Goal: Task Accomplishment & Management: Complete application form

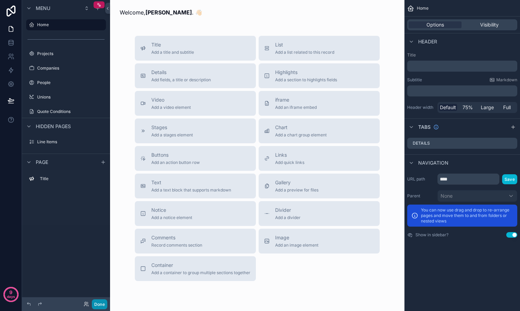
click at [101, 306] on button "Done" at bounding box center [99, 304] width 15 height 10
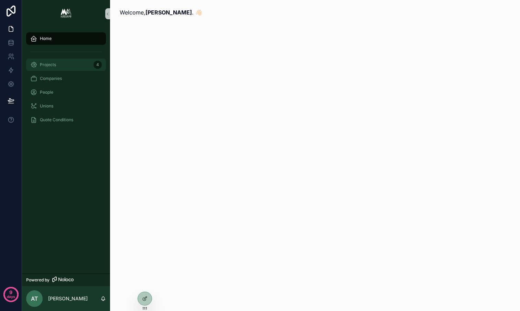
click at [71, 66] on div "Projects 4" at bounding box center [66, 64] width 72 height 11
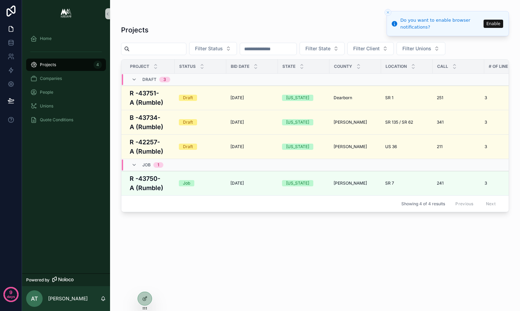
click at [387, 13] on icon "Close toast" at bounding box center [388, 12] width 4 height 4
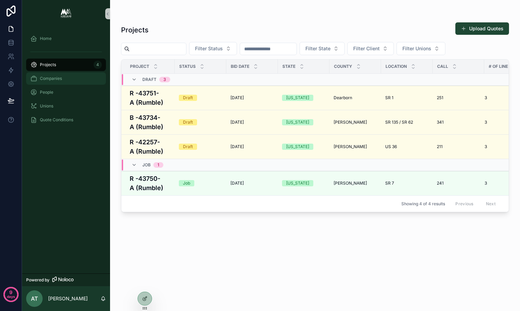
click at [65, 80] on div "Companies" at bounding box center [66, 78] width 72 height 11
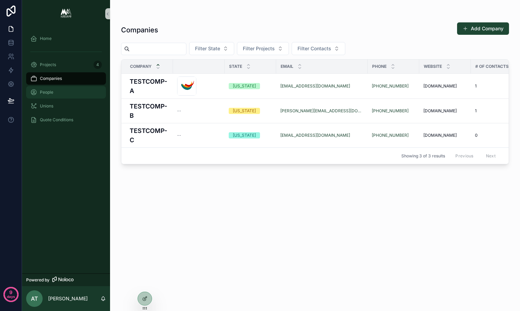
click at [62, 88] on div "People" at bounding box center [66, 92] width 72 height 11
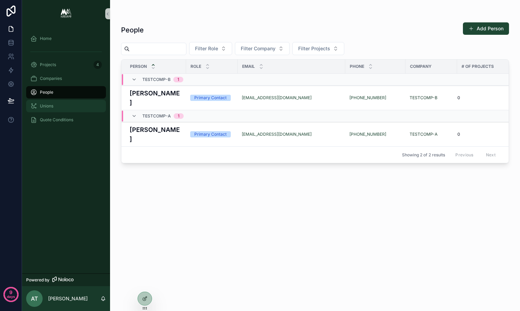
click at [56, 105] on div "Unions" at bounding box center [66, 105] width 72 height 11
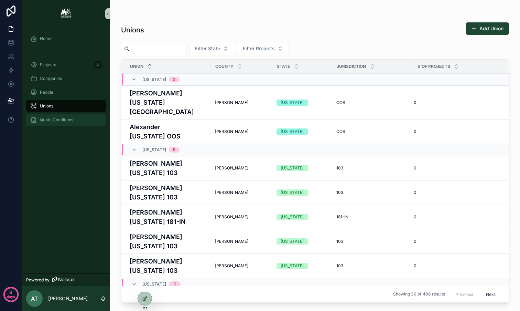
click at [54, 121] on span "Quote Conditions" at bounding box center [56, 120] width 33 height 6
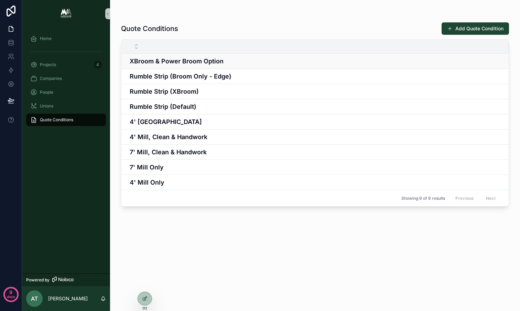
click at [178, 59] on h4 "XBroom & Power Broom Option" at bounding box center [315, 60] width 371 height 9
click at [11, 60] on link at bounding box center [11, 57] width 22 height 14
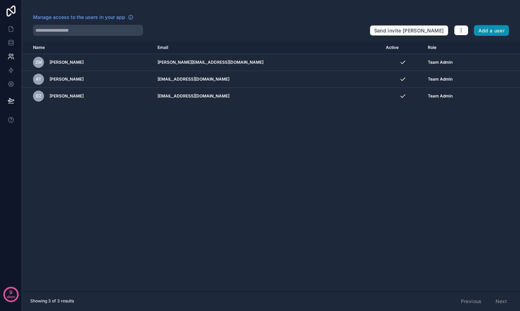
click at [488, 28] on button "Add a user" at bounding box center [491, 30] width 35 height 11
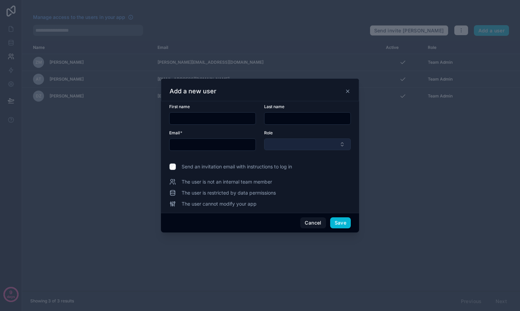
click at [299, 145] on button "Select Button" at bounding box center [307, 144] width 87 height 12
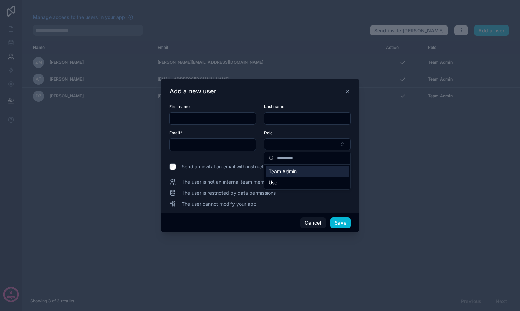
click at [303, 132] on div "Role" at bounding box center [307, 133] width 87 height 6
click at [349, 93] on icon at bounding box center [348, 91] width 6 height 6
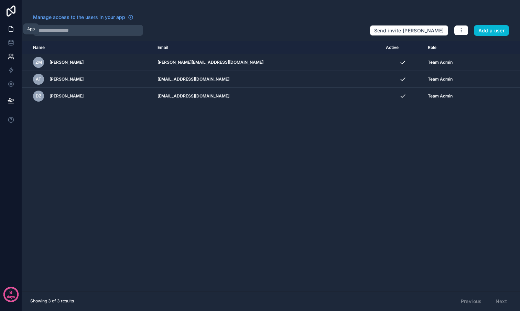
click at [11, 28] on icon at bounding box center [11, 28] width 7 height 7
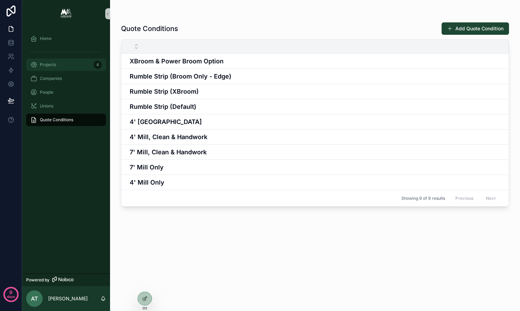
click at [55, 65] on span "Projects" at bounding box center [48, 65] width 16 height 6
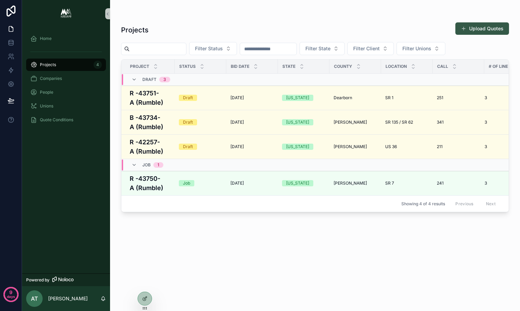
click at [464, 30] on span "scrollable content" at bounding box center [464, 29] width 6 height 6
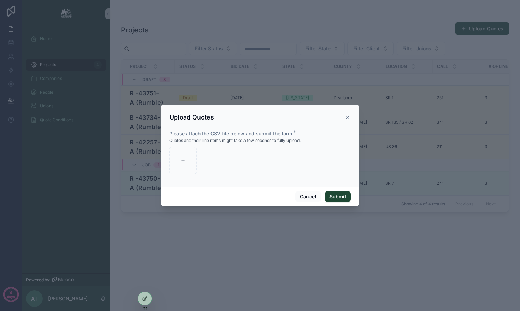
click at [347, 118] on icon "scrollable content" at bounding box center [348, 118] width 6 height 6
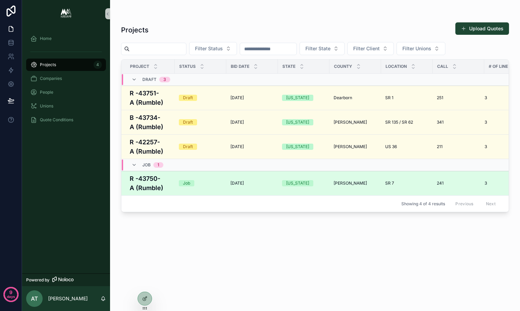
click at [214, 186] on div "Job" at bounding box center [200, 183] width 43 height 6
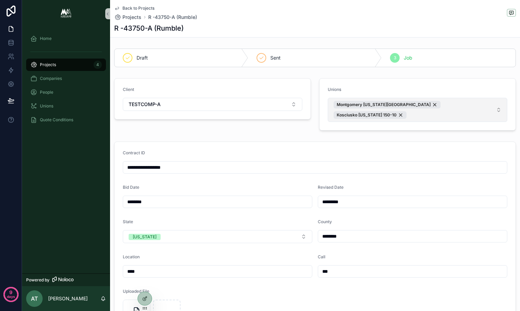
click at [479, 107] on button "Montgomery [US_STATE] OOS Kosciusko [US_STATE] 150-10" at bounding box center [418, 110] width 180 height 24
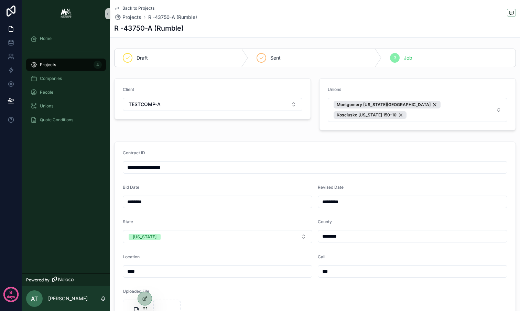
scroll to position [37, 0]
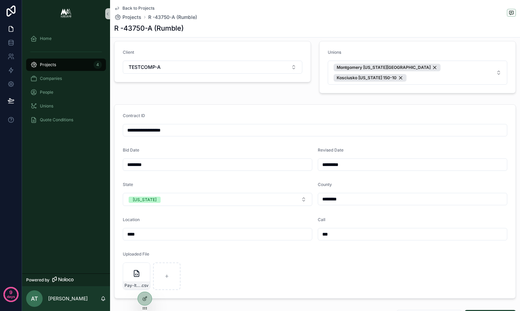
click at [385, 194] on input "********" at bounding box center [412, 199] width 189 height 10
click at [358, 182] on div "County" at bounding box center [413, 186] width 190 height 8
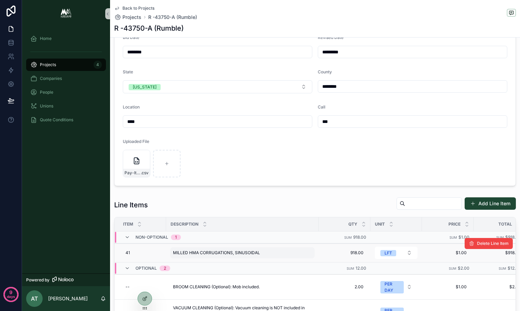
scroll to position [168, 0]
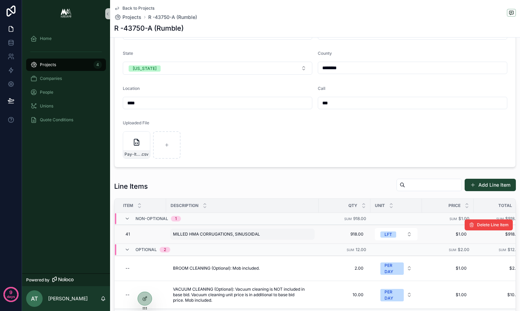
click at [237, 231] on span "MILLED HMA CORRUGATIONS, SINUSOIDAL" at bounding box center [216, 234] width 87 height 6
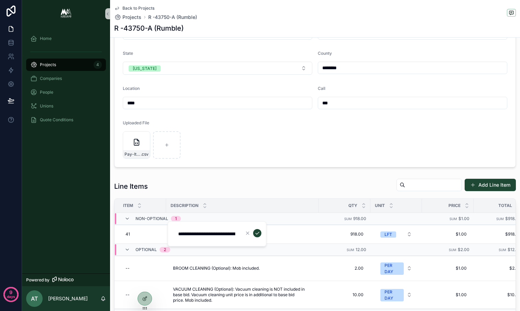
scroll to position [0, 44]
click at [226, 235] on input "**********" at bounding box center [206, 234] width 65 height 10
click at [235, 178] on div "Line Items Add Line Item" at bounding box center [315, 186] width 402 height 16
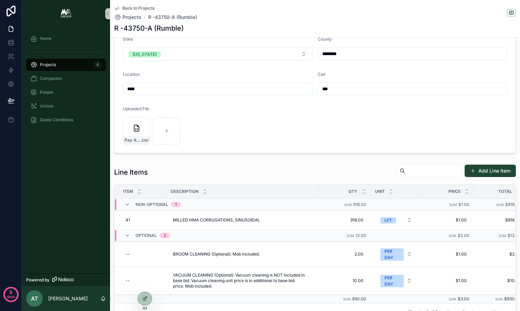
scroll to position [199, 0]
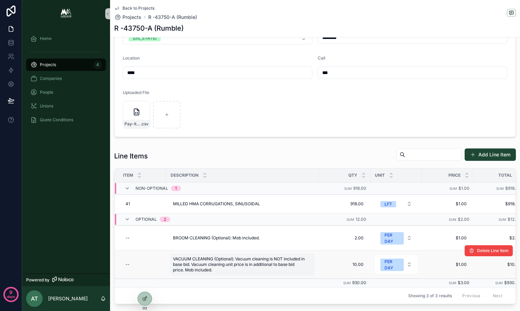
click at [242, 256] on span "VACUUM CLEANING (Optional): Vacuum cleaning is NOT included in base bid. Vacuum…" at bounding box center [242, 264] width 139 height 17
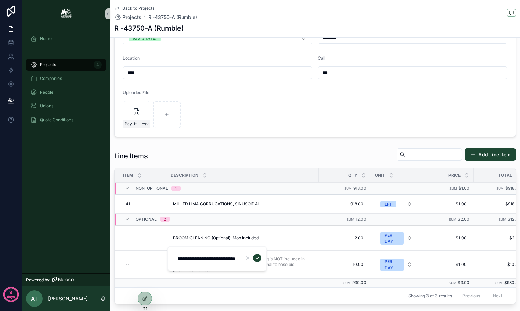
click at [283, 134] on div "**********" at bounding box center [315, 217] width 410 height 741
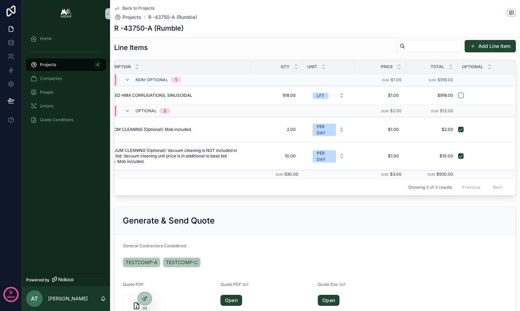
scroll to position [486, 0]
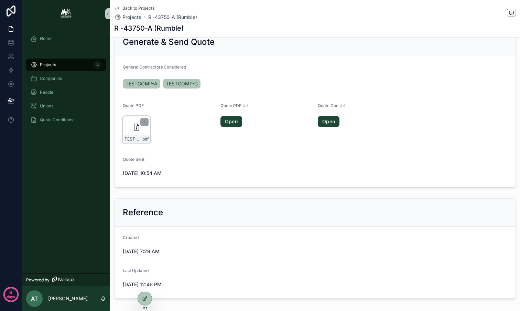
click at [132, 123] on icon "scrollable content" at bounding box center [136, 127] width 8 height 8
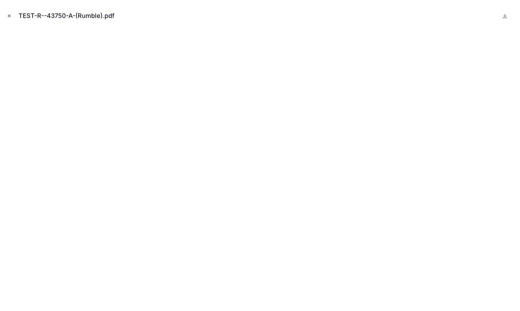
click at [12, 17] on button "Close modal" at bounding box center [10, 16] width 8 height 8
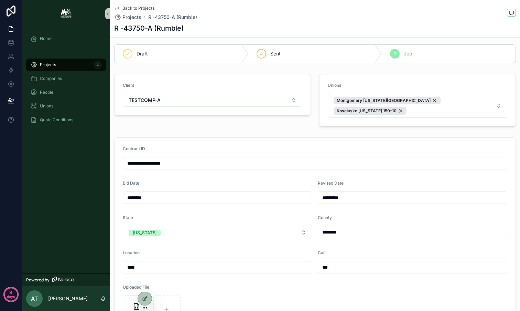
scroll to position [9, 0]
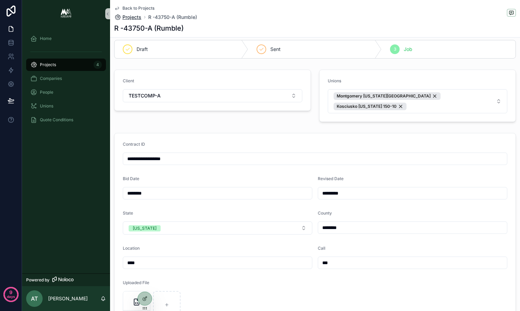
click at [136, 17] on span "Projects" at bounding box center [131, 17] width 19 height 7
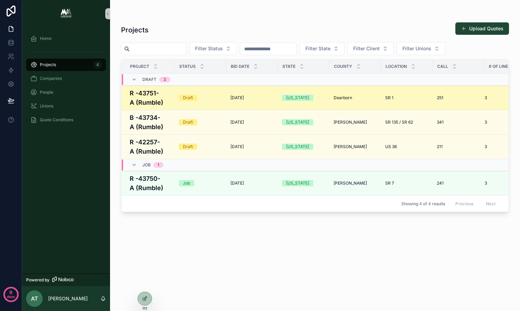
click at [209, 96] on div "Draft" at bounding box center [200, 98] width 43 height 6
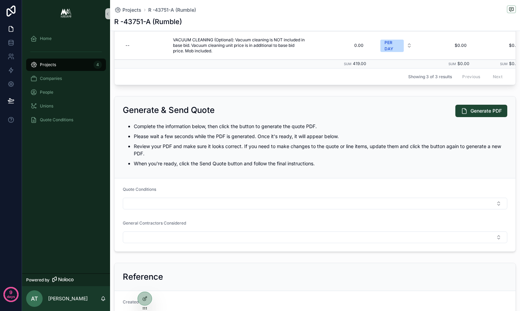
scroll to position [388, 0]
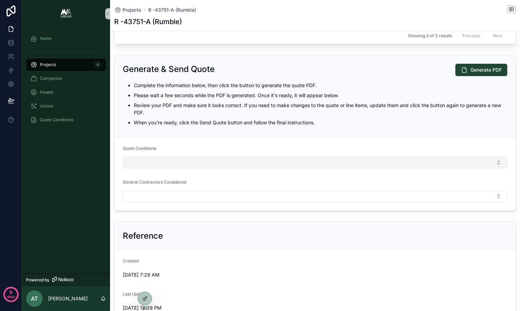
click at [248, 168] on button "Select Button" at bounding box center [315, 163] width 385 height 12
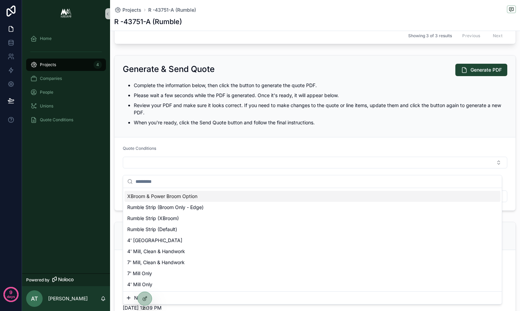
scroll to position [0, 0]
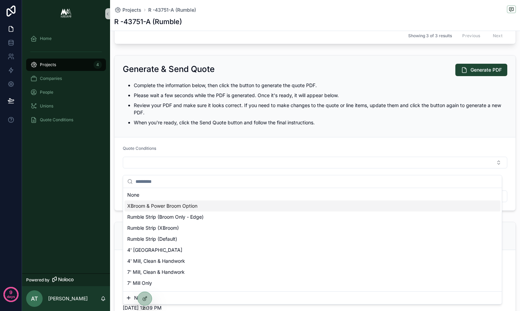
click at [222, 137] on div "Generate & Send Quote Generate PDF Complete the information below, then click t…" at bounding box center [315, 96] width 401 height 82
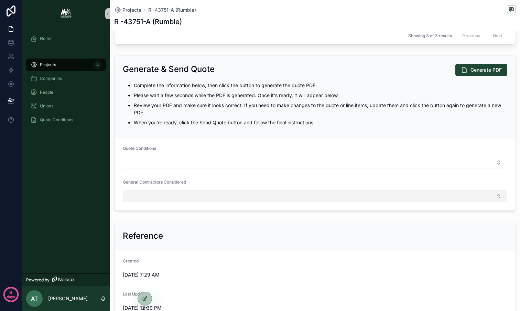
click at [215, 202] on button "Select Button" at bounding box center [315, 196] width 385 height 12
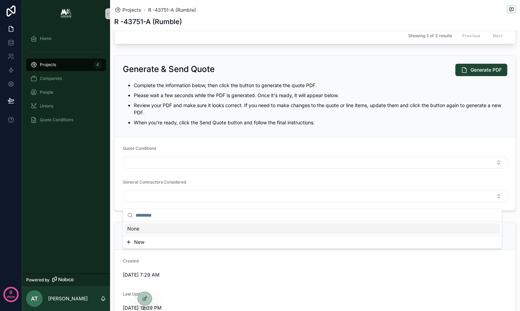
click at [221, 185] on div "General Contractors Considered" at bounding box center [315, 183] width 385 height 8
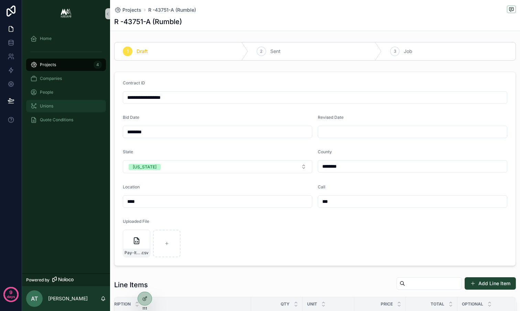
click at [58, 107] on div "Unions" at bounding box center [66, 105] width 72 height 11
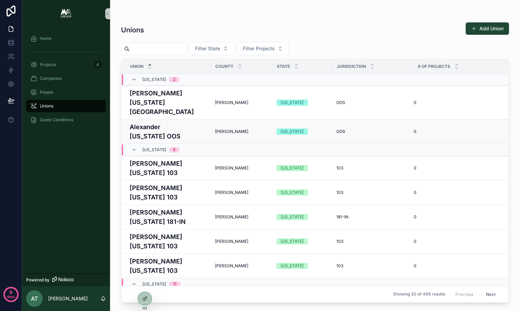
click at [190, 122] on h4 "Alexander [US_STATE] OOS" at bounding box center [168, 131] width 77 height 19
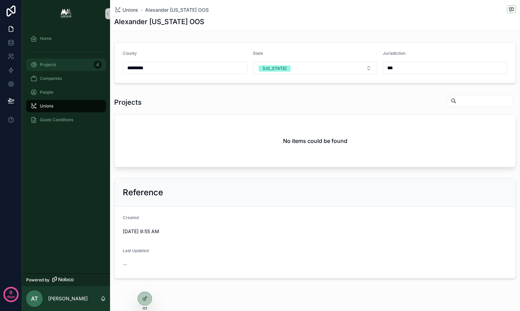
click at [66, 68] on div "Projects 4" at bounding box center [66, 64] width 72 height 11
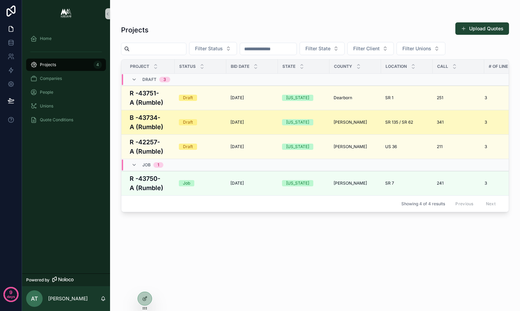
click at [204, 123] on div "Draft" at bounding box center [200, 122] width 43 height 6
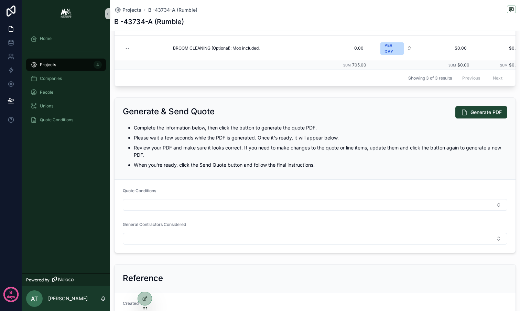
scroll to position [424, 0]
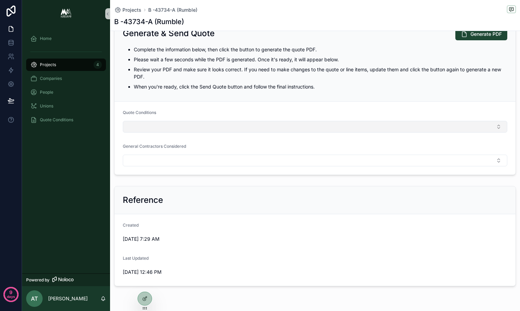
click at [184, 132] on button "Select Button" at bounding box center [315, 127] width 385 height 12
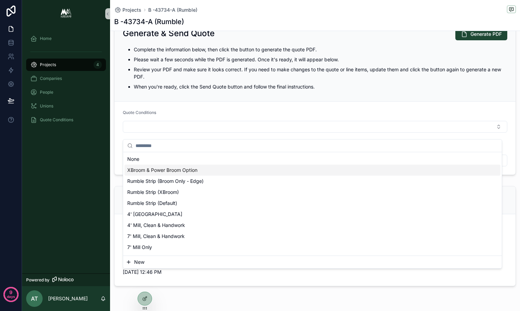
click at [186, 174] on div "XBroom & Power Broom Option" at bounding box center [313, 169] width 376 height 11
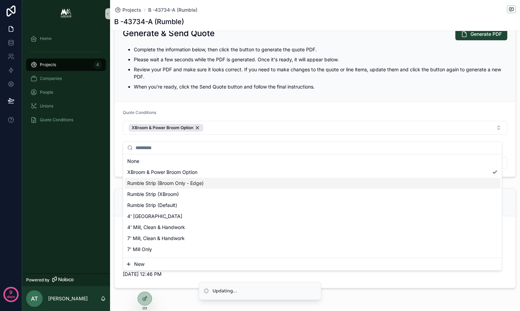
click at [196, 180] on span "Rumble Strip (Broom Only - Edge)" at bounding box center [165, 183] width 76 height 7
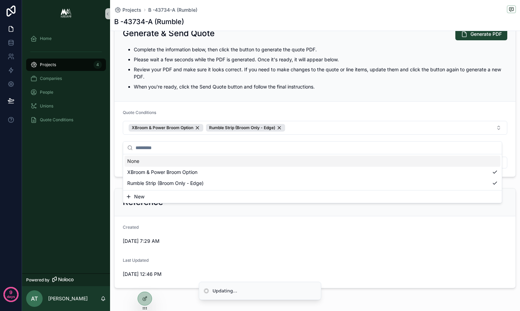
click at [238, 115] on div "Quote Conditions" at bounding box center [315, 114] width 385 height 8
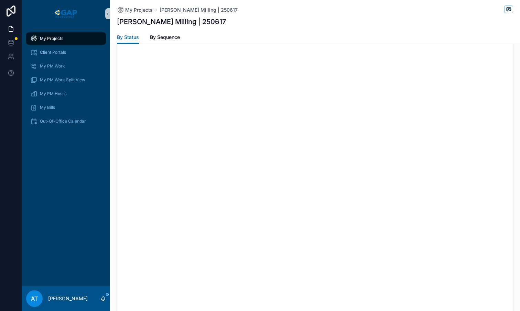
scroll to position [872, 0]
click at [56, 41] on span "My Projects" at bounding box center [51, 39] width 23 height 6
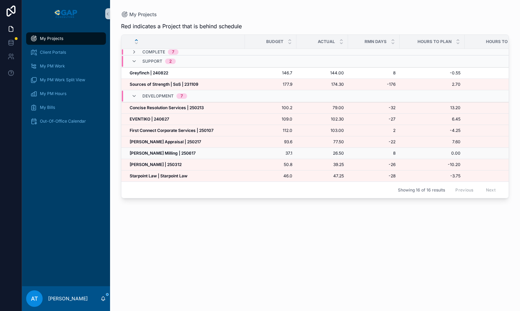
click at [174, 152] on strong "McCrite Milling | 250617" at bounding box center [163, 152] width 66 height 5
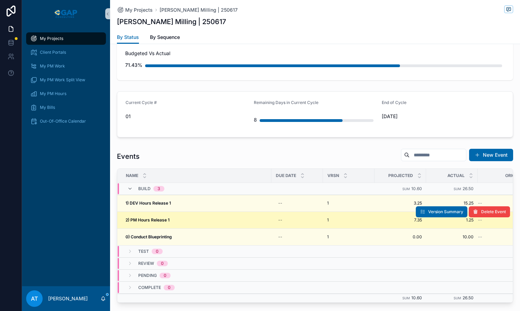
scroll to position [594, 0]
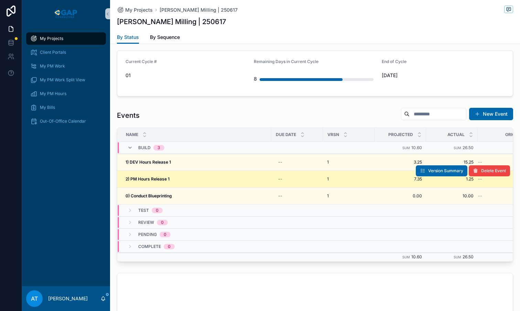
click at [204, 177] on div "2) PM Hours Release 1 2) PM Hours Release 1" at bounding box center [197, 179] width 142 height 6
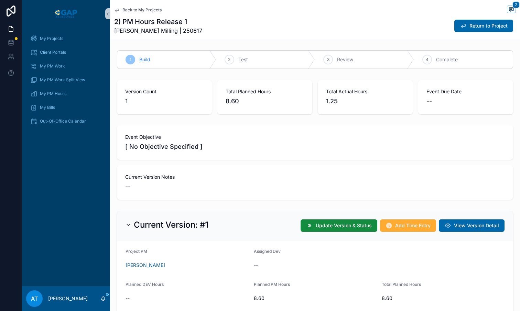
scroll to position [153, 0]
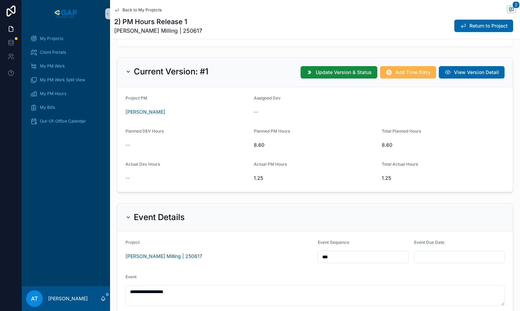
click at [397, 75] on span "Add Time Entry" at bounding box center [412, 72] width 35 height 7
